Goal: Task Accomplishment & Management: Manage account settings

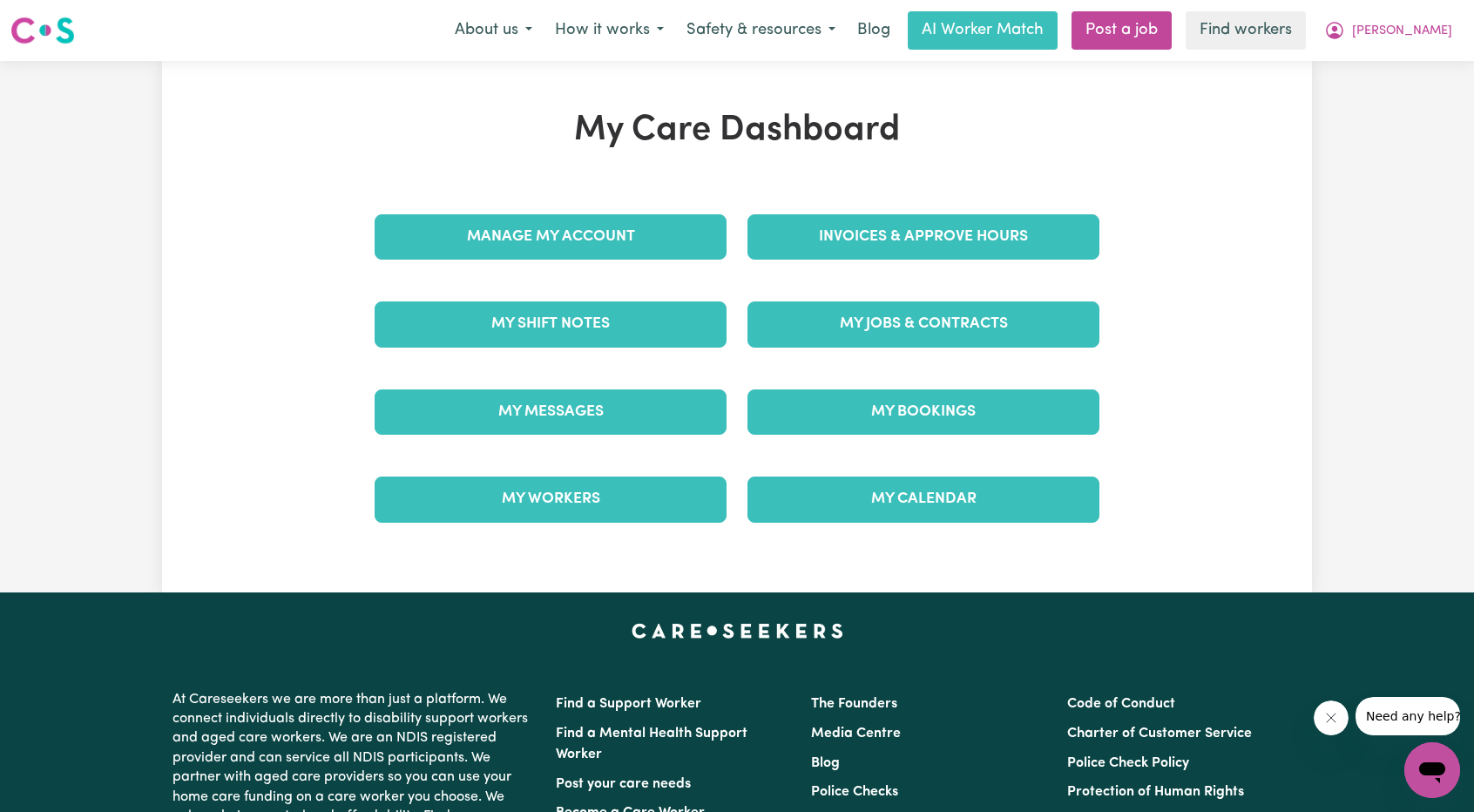
click at [847, 238] on div "Invoices & Approve Hours" at bounding box center [923, 236] width 373 height 87
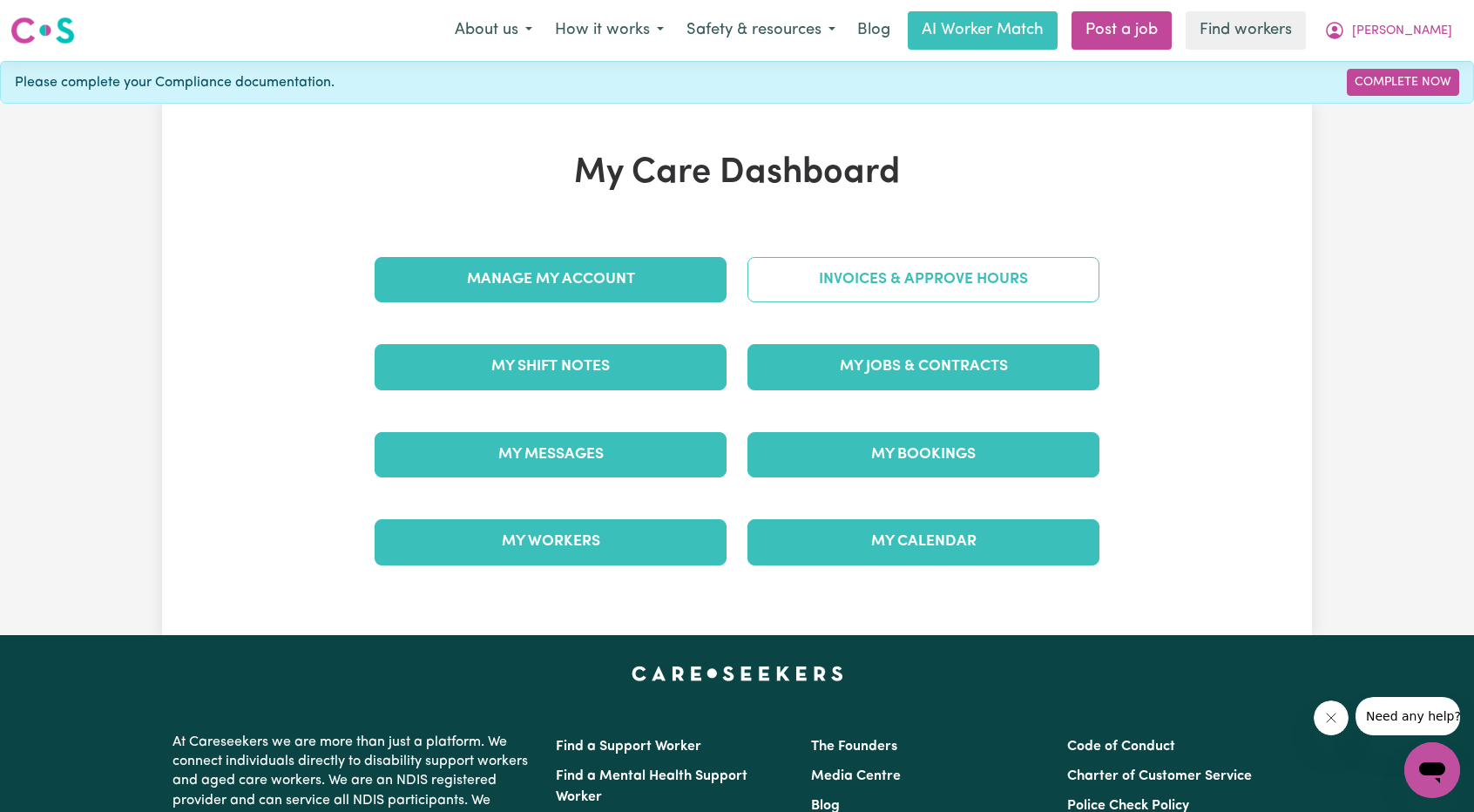
click at [821, 295] on link "Invoices & Approve Hours" at bounding box center [923, 280] width 352 height 45
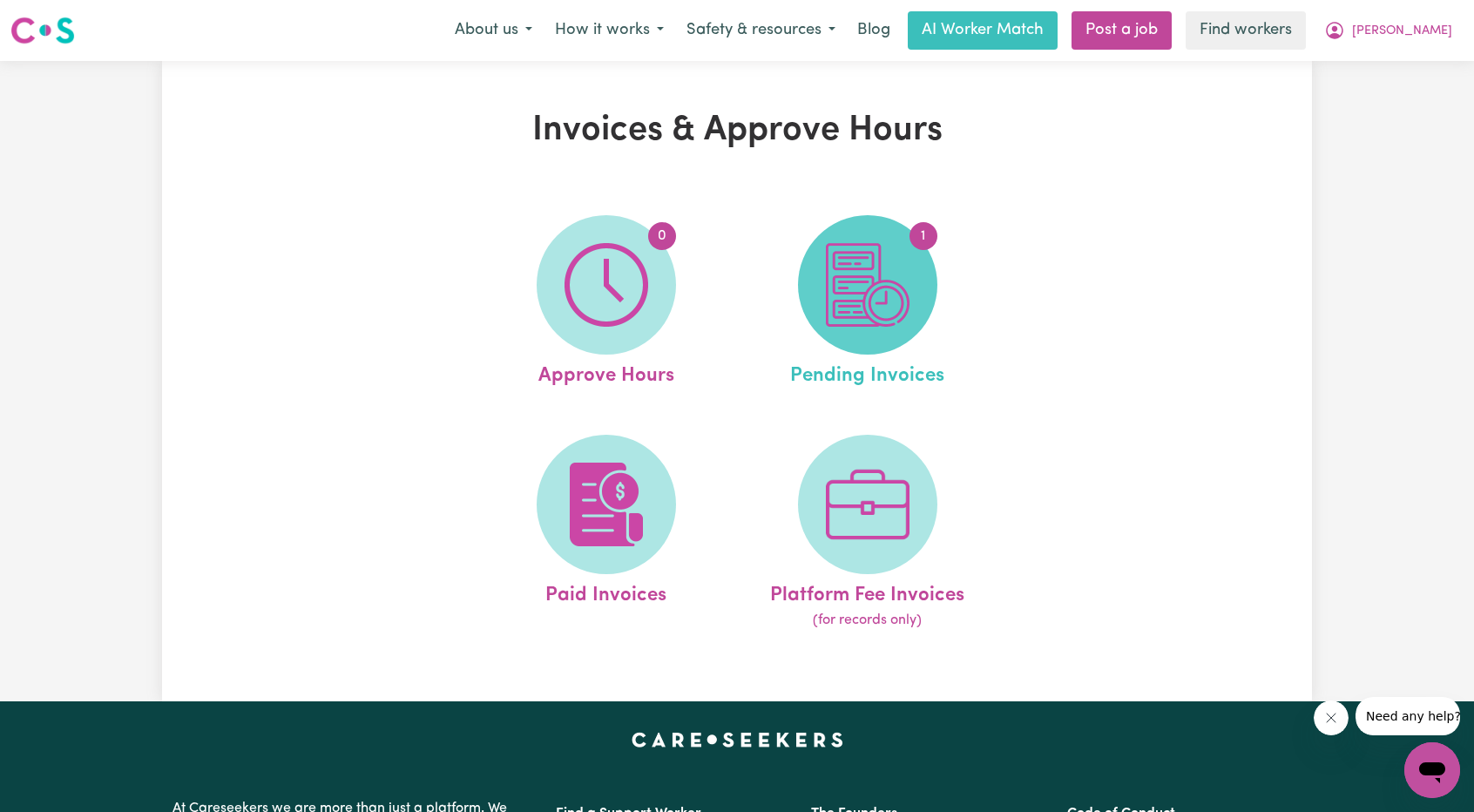
click at [910, 275] on span "1" at bounding box center [868, 285] width 139 height 139
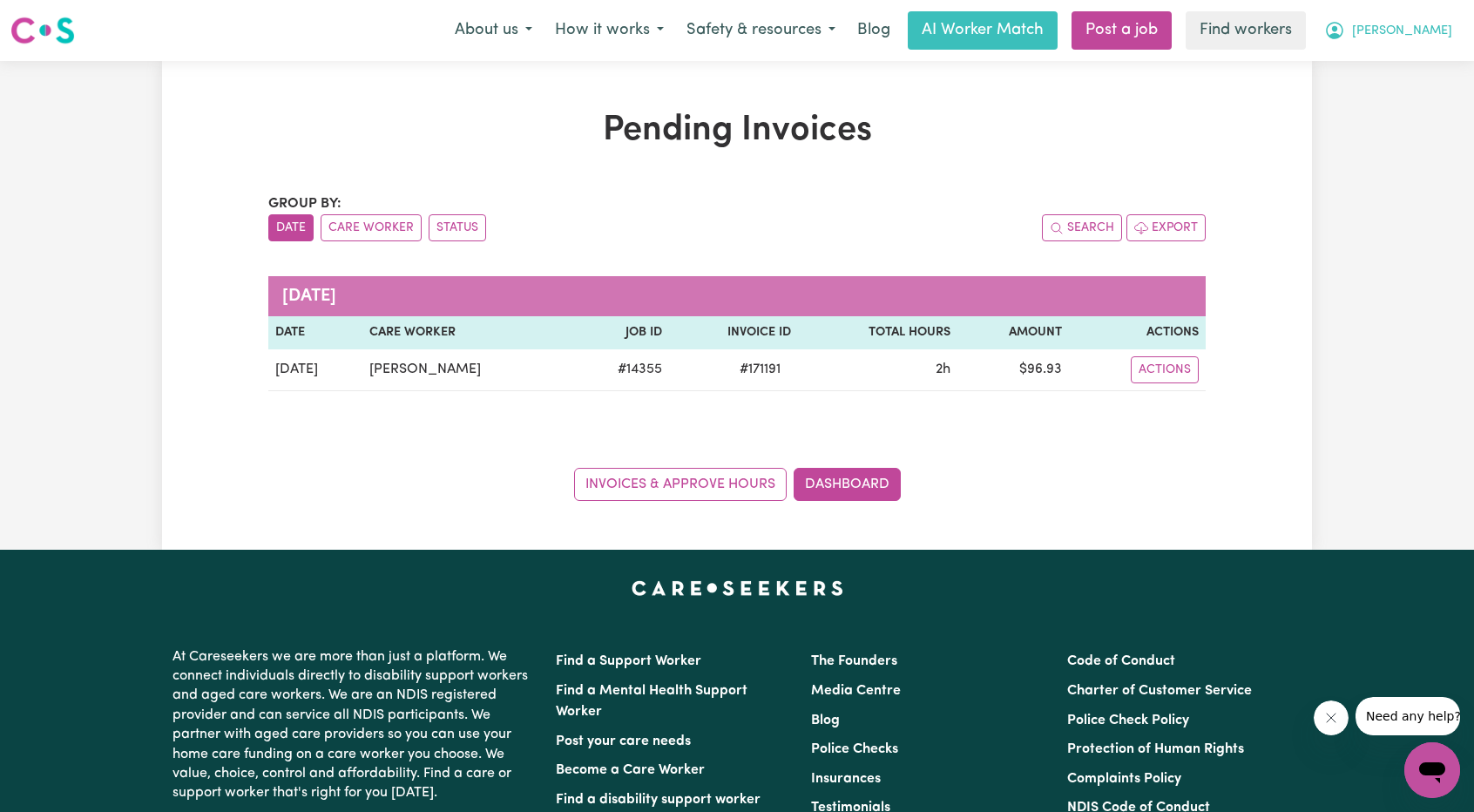
drag, startPoint x: 1417, startPoint y: 40, endPoint x: 1406, endPoint y: 43, distance: 11.4
click at [1417, 40] on span "[PERSON_NAME]" at bounding box center [1402, 31] width 100 height 19
click at [1368, 95] on link "Logout" at bounding box center [1393, 100] width 137 height 33
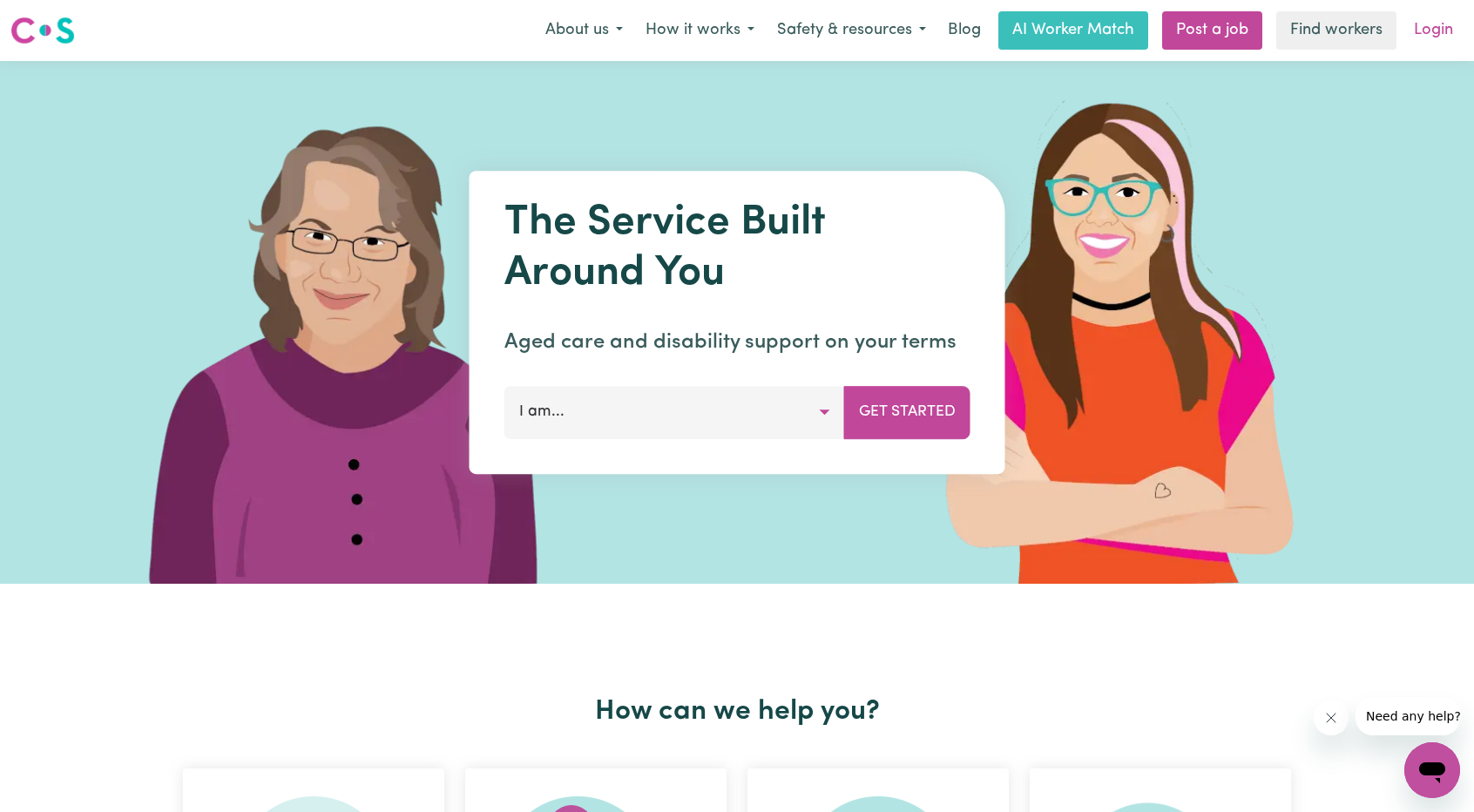
click at [1424, 28] on link "Login" at bounding box center [1434, 30] width 60 height 38
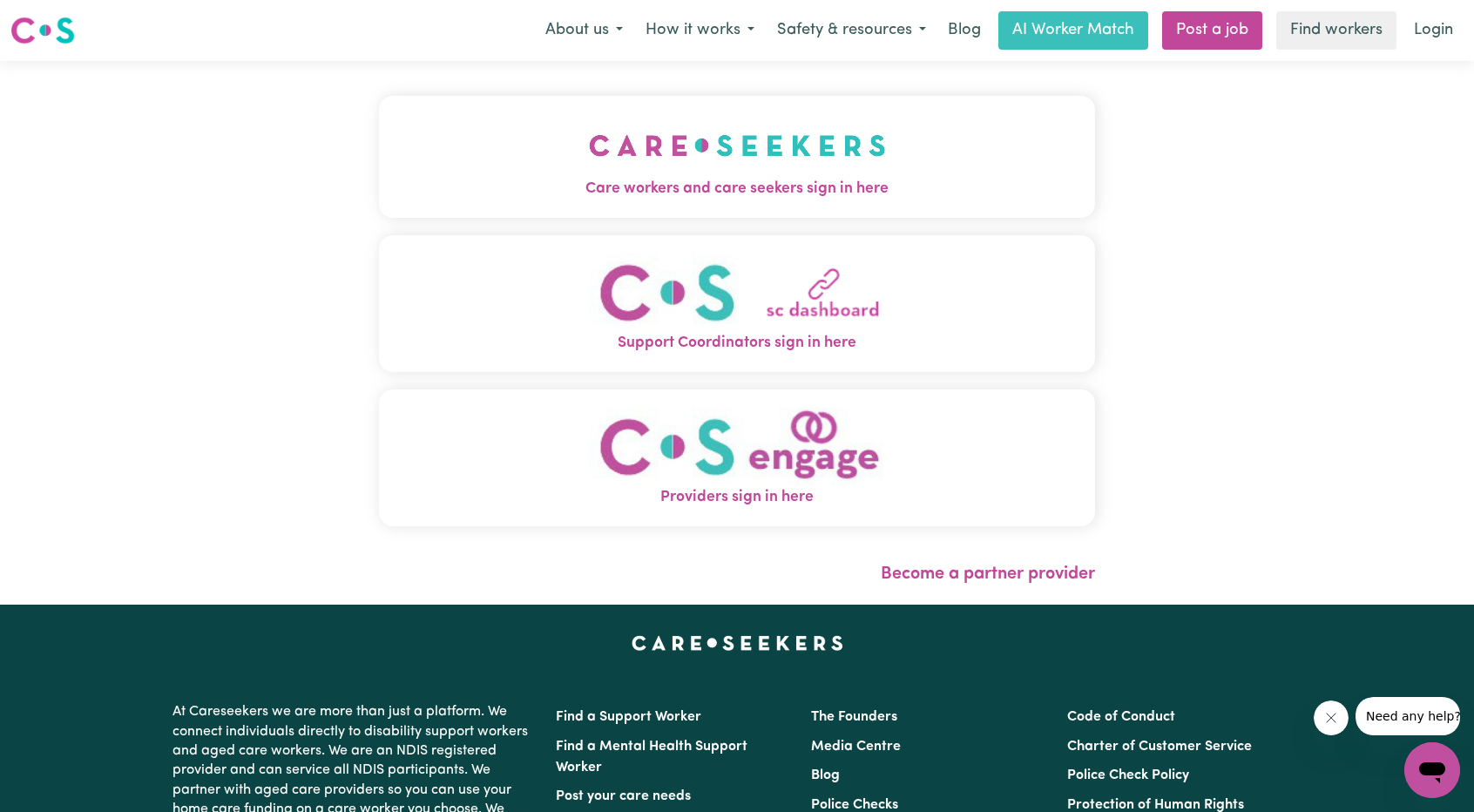
drag, startPoint x: 759, startPoint y: 100, endPoint x: 745, endPoint y: 145, distance: 47.1
click at [759, 105] on button "Care workers and care seekers sign in here" at bounding box center [737, 156] width 717 height 122
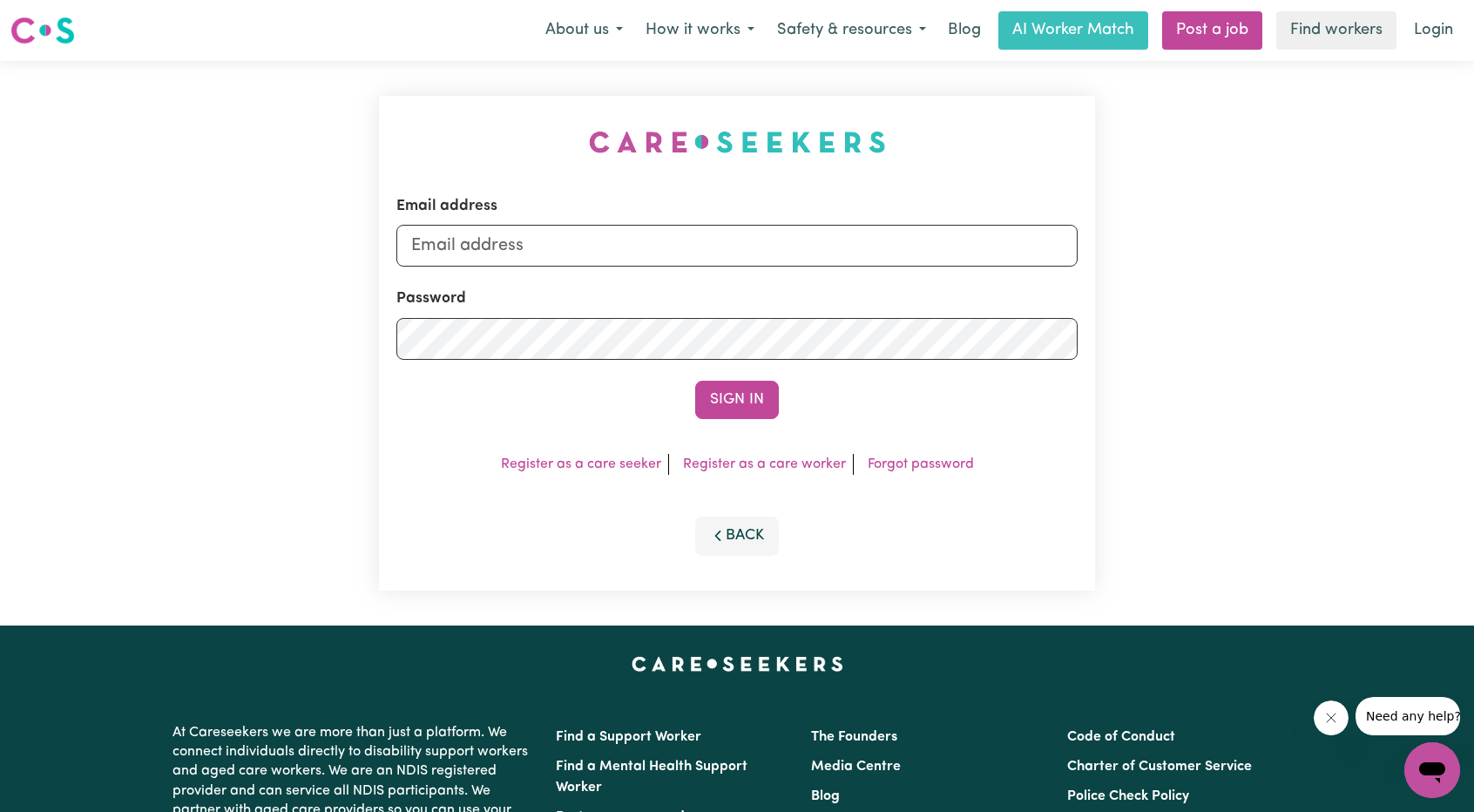
click at [745, 145] on div "Email address Password Sign In Register as a care seeker Register as a care wor…" at bounding box center [737, 343] width 737 height 564
drag, startPoint x: 717, startPoint y: 222, endPoint x: 710, endPoint y: 231, distance: 11.4
click at [717, 224] on div "Email address" at bounding box center [737, 230] width 681 height 71
click at [678, 261] on input "Email address" at bounding box center [737, 246] width 681 height 42
drag, startPoint x: 504, startPoint y: 250, endPoint x: 944, endPoint y: 301, distance: 442.9
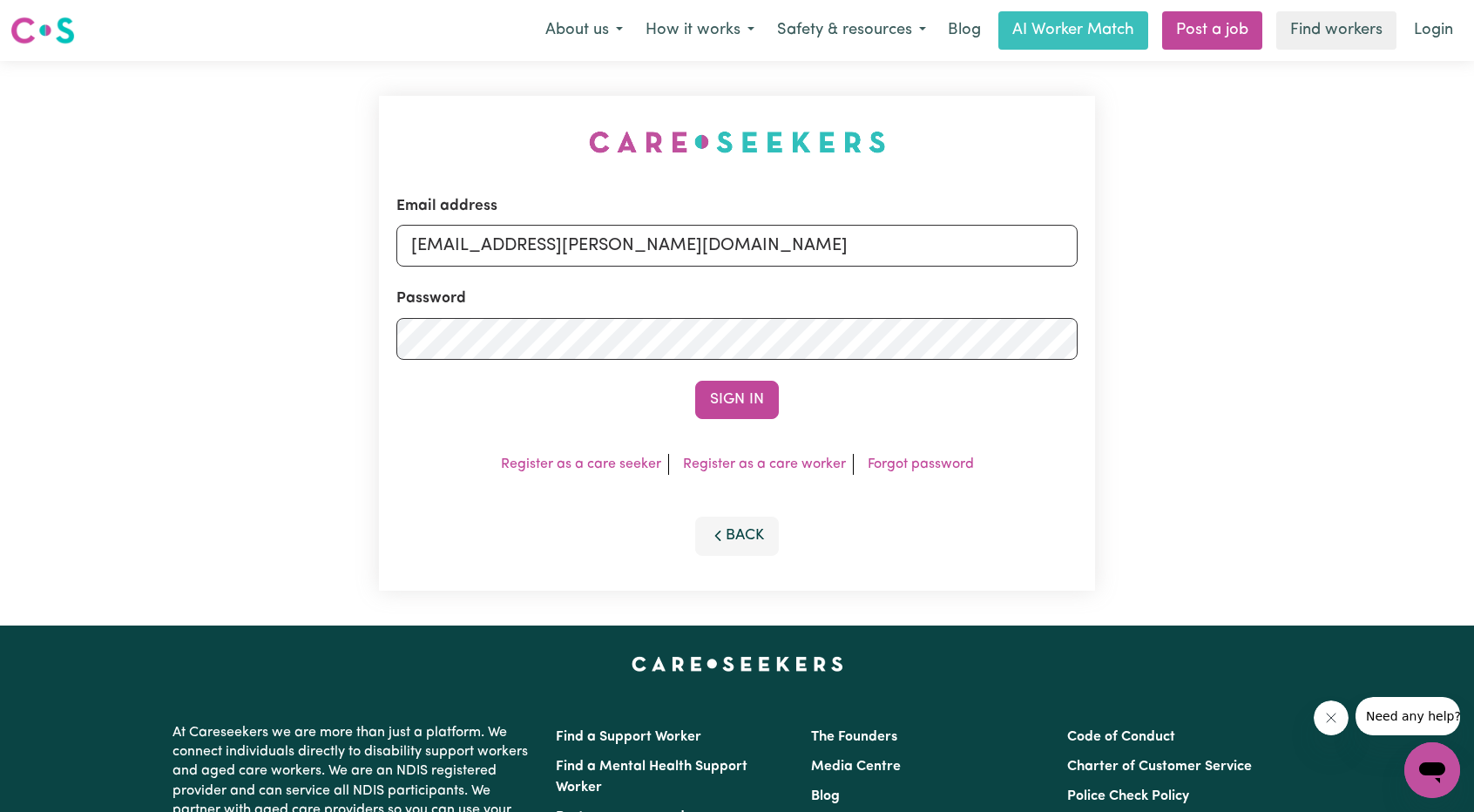
click at [947, 287] on form "Email address [EMAIL_ADDRESS][PERSON_NAME][DOMAIN_NAME] Password Sign In" at bounding box center [737, 307] width 681 height 224
type input "[EMAIL_ADDRESS][PERSON_NAME][DOMAIN_NAME]"
click at [726, 408] on button "Sign In" at bounding box center [737, 400] width 84 height 38
